Goal: Find specific page/section: Locate a particular part of the current website

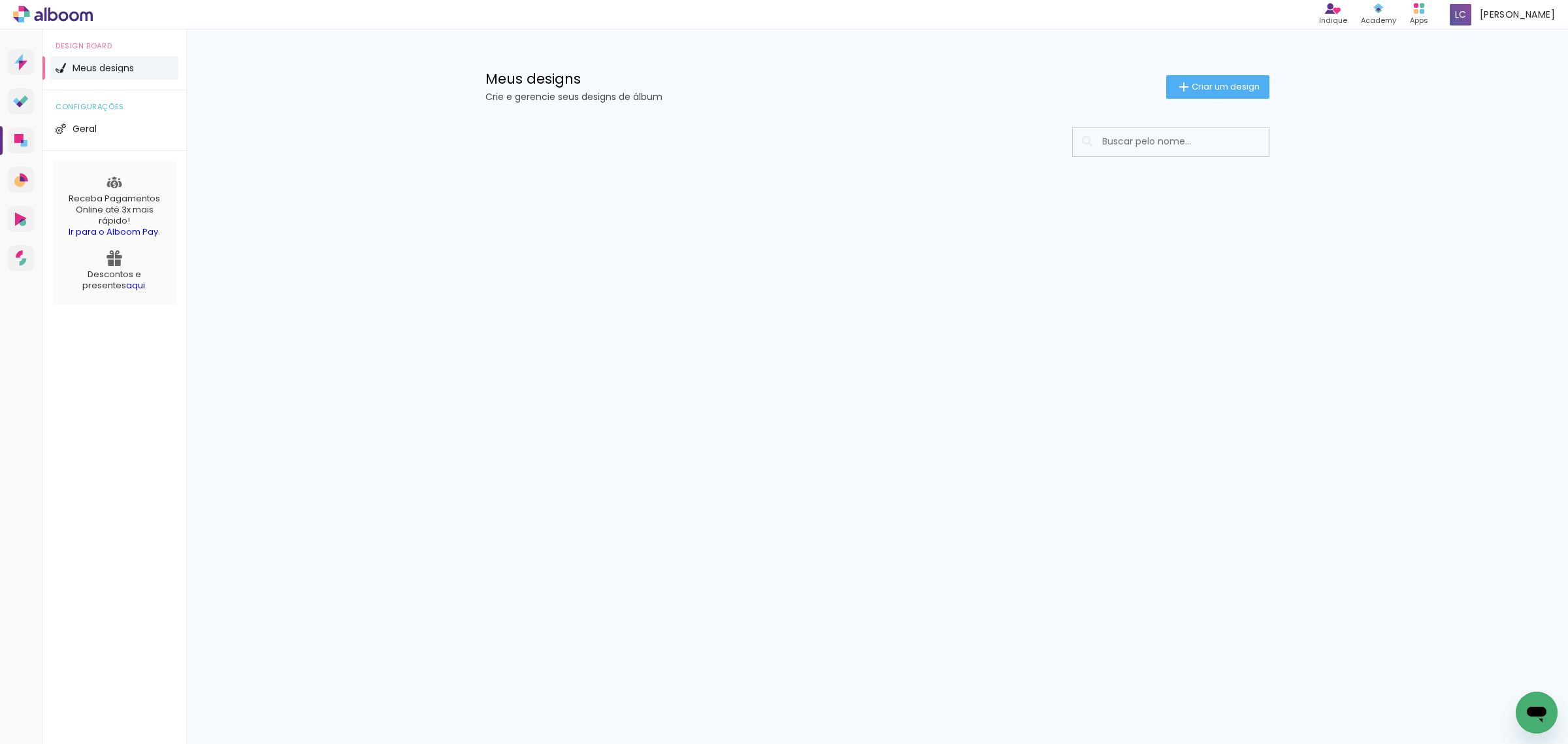
click at [1116, 132] on input at bounding box center [1189, 141] width 186 height 27
type input "62903"
type paper-input "62903"
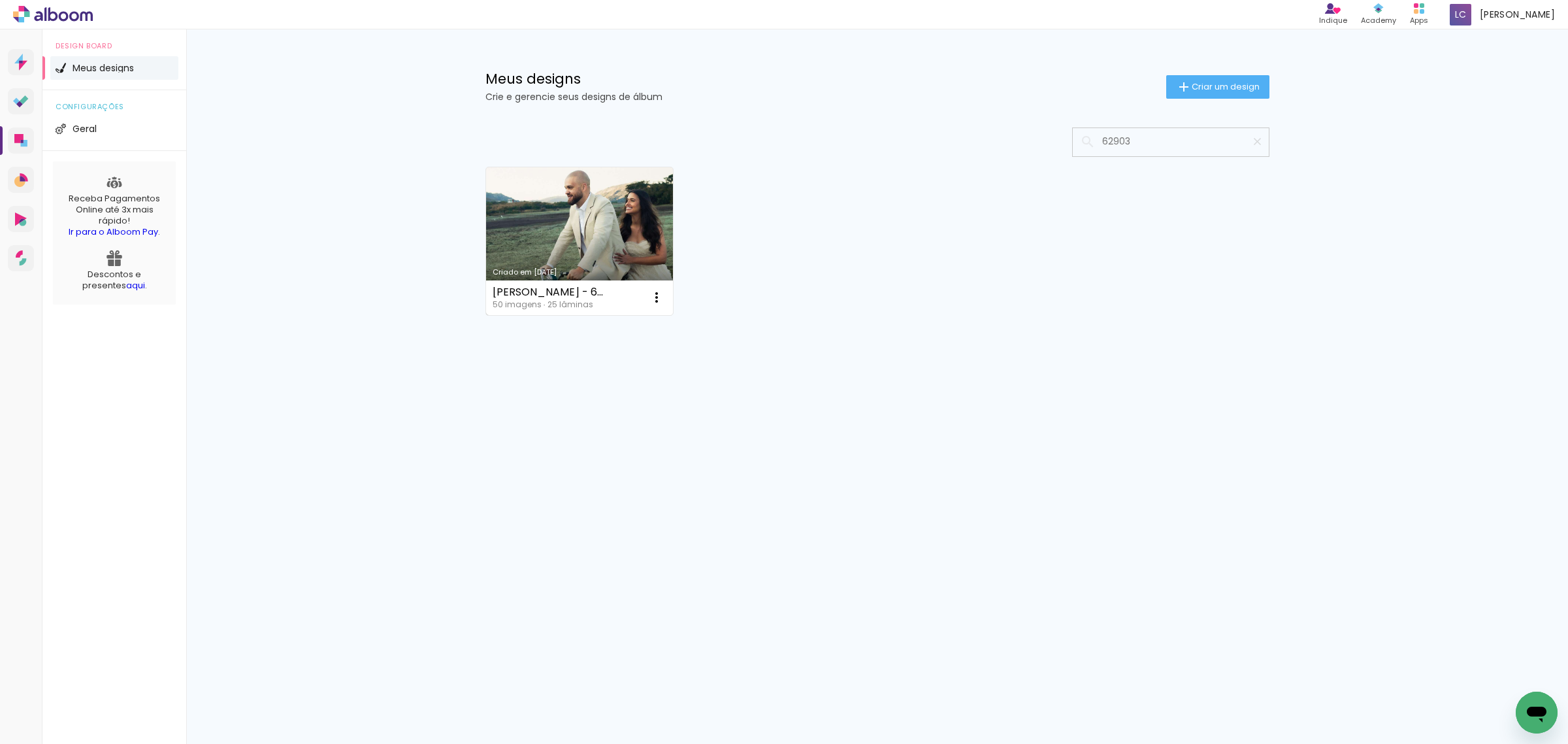
type input "62903"
type paper-input "62903"
click at [607, 239] on link "Criado em [DATE]" at bounding box center [580, 241] width 187 height 148
